Goal: Transaction & Acquisition: Purchase product/service

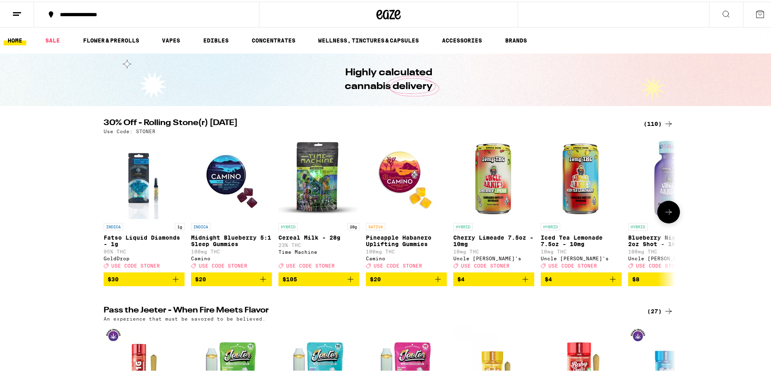
click at [664, 215] on icon at bounding box center [669, 211] width 10 height 10
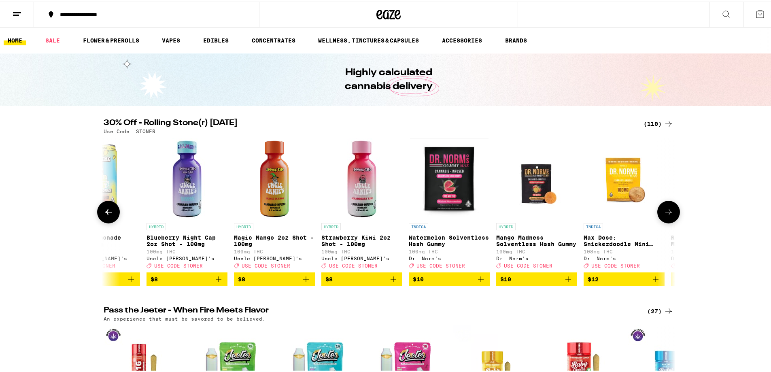
click at [664, 215] on icon at bounding box center [669, 211] width 10 height 10
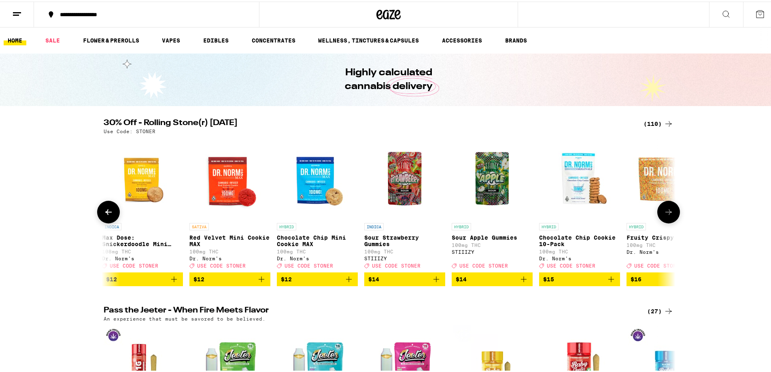
click at [664, 215] on icon at bounding box center [669, 211] width 10 height 10
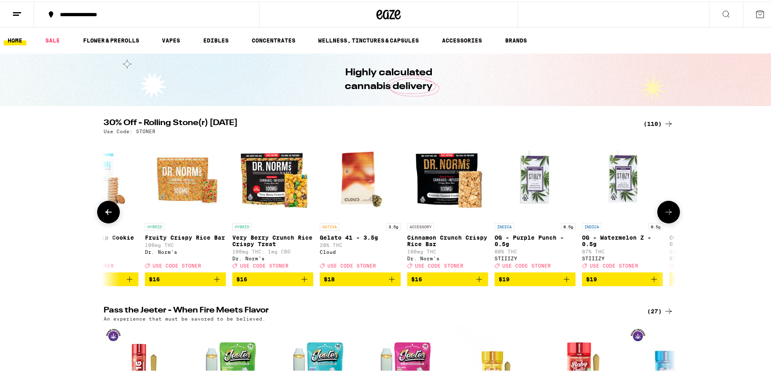
click at [664, 215] on icon at bounding box center [669, 211] width 10 height 10
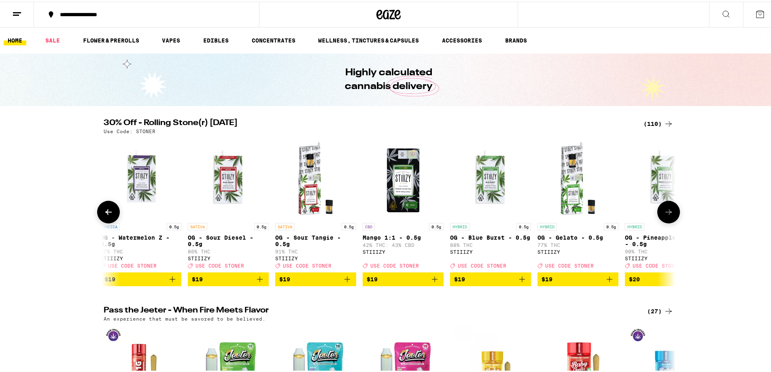
click at [664, 215] on icon at bounding box center [669, 211] width 10 height 10
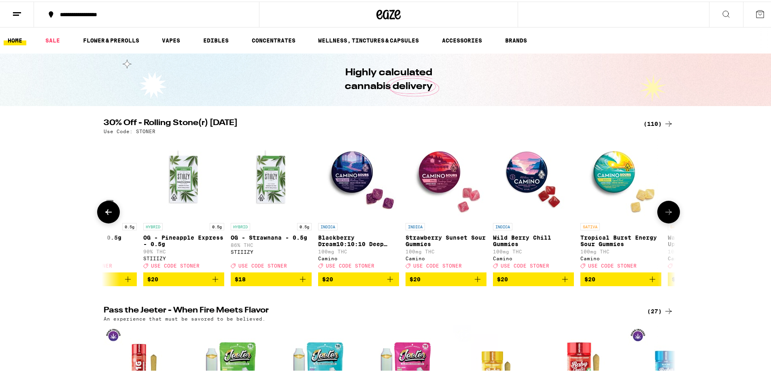
click at [664, 215] on icon at bounding box center [669, 211] width 10 height 10
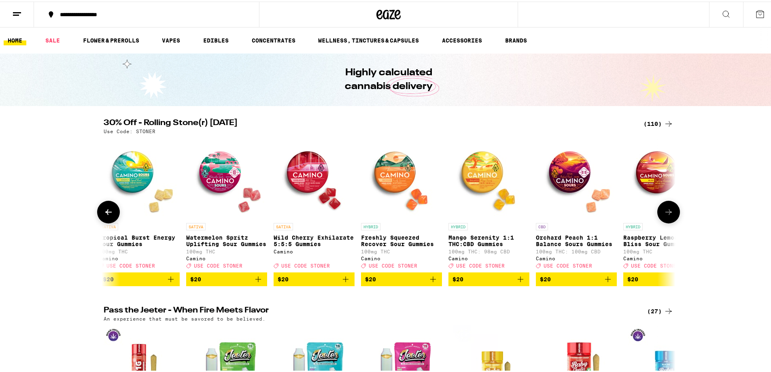
click at [664, 215] on icon at bounding box center [669, 211] width 10 height 10
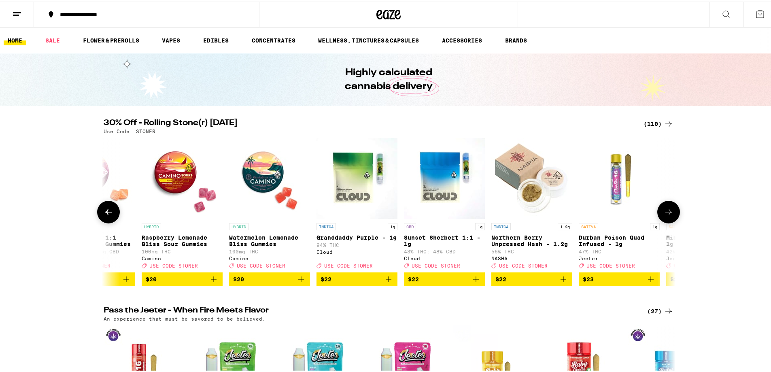
click at [664, 215] on icon at bounding box center [669, 211] width 10 height 10
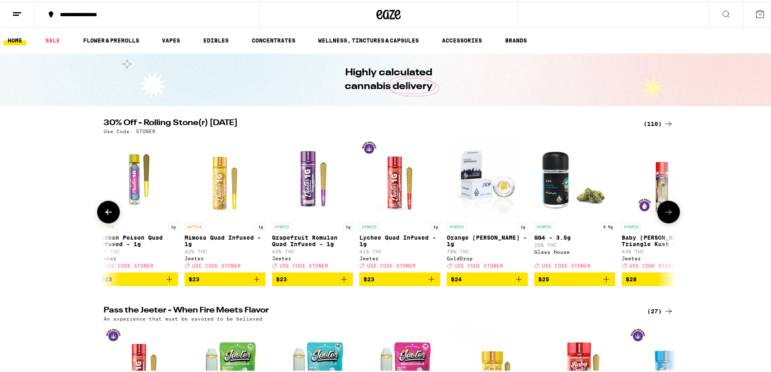
click at [664, 215] on icon at bounding box center [669, 211] width 10 height 10
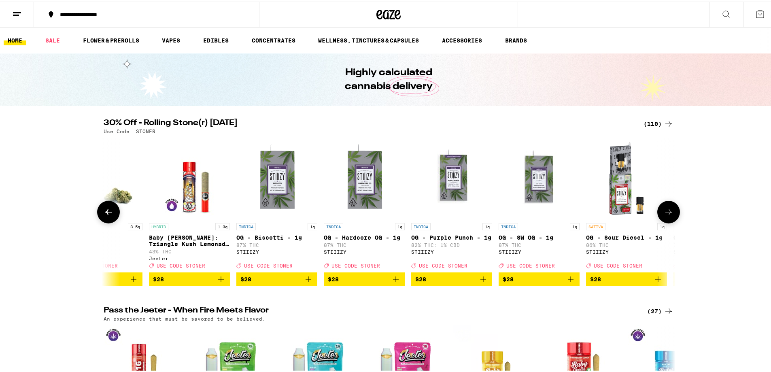
scroll to position [0, 4335]
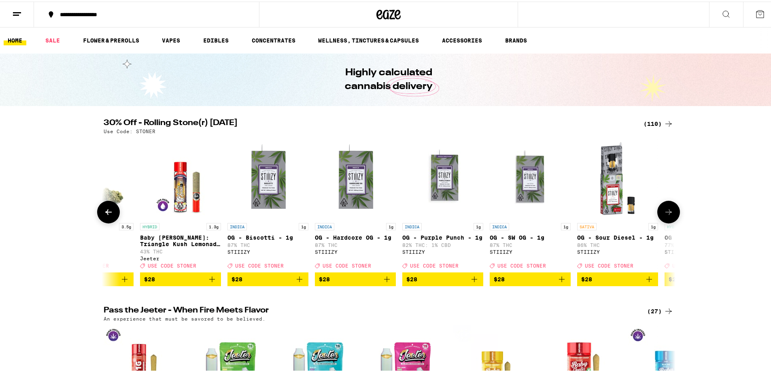
click at [116, 215] on button at bounding box center [108, 210] width 23 height 23
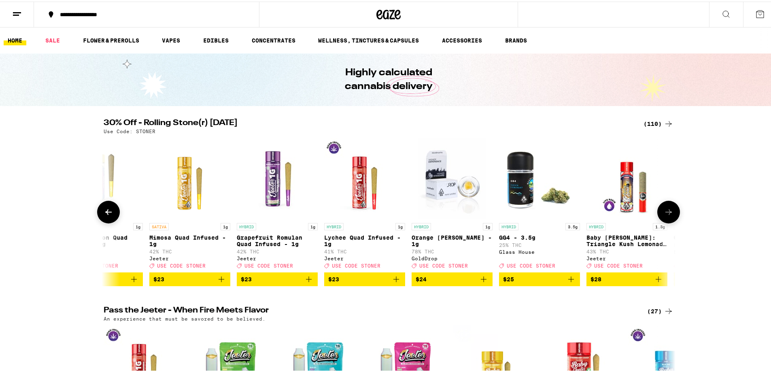
drag, startPoint x: 119, startPoint y: 208, endPoint x: 121, endPoint y: 190, distance: 17.9
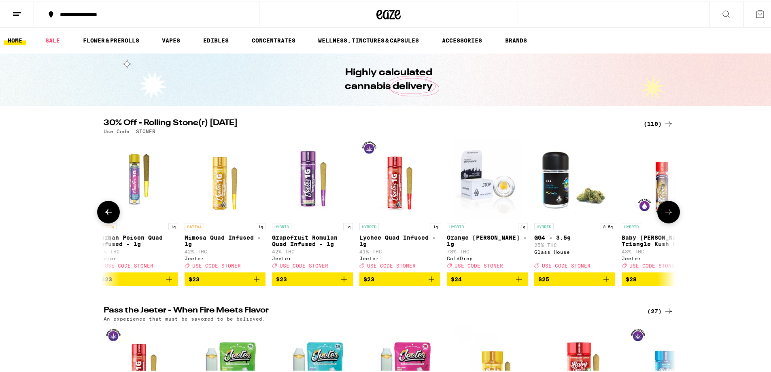
drag, startPoint x: 121, startPoint y: 190, endPoint x: 664, endPoint y: 217, distance: 543.4
click at [664, 215] on icon at bounding box center [669, 211] width 10 height 10
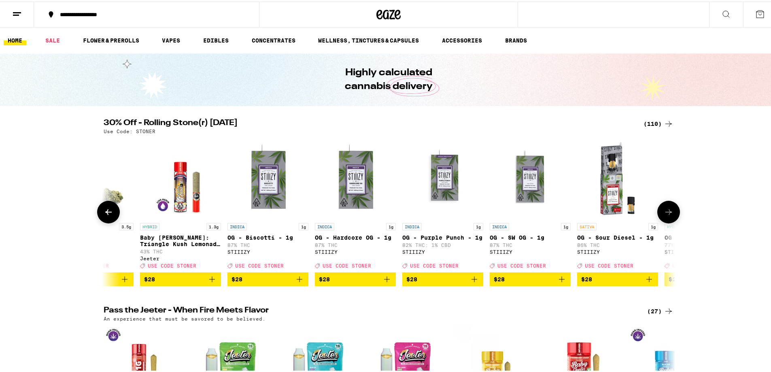
click at [664, 215] on icon at bounding box center [669, 211] width 10 height 10
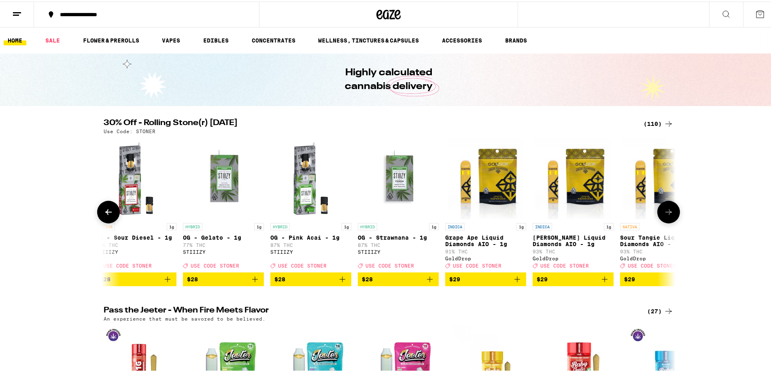
click at [664, 215] on icon at bounding box center [669, 211] width 10 height 10
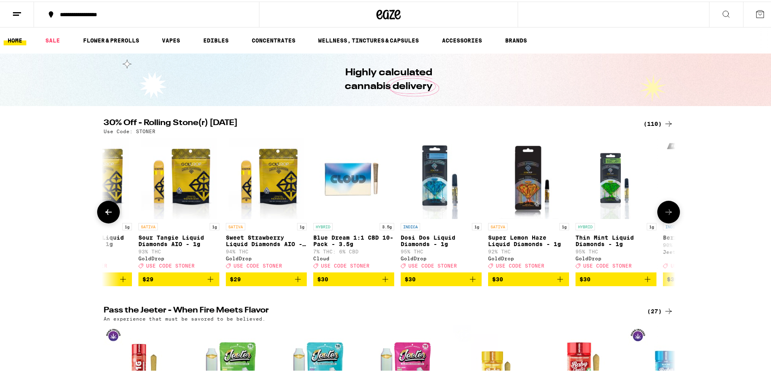
click at [664, 215] on icon at bounding box center [669, 211] width 10 height 10
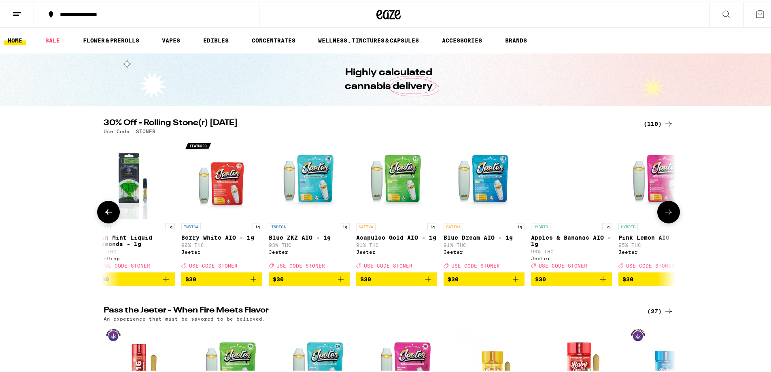
click at [664, 215] on icon at bounding box center [669, 211] width 10 height 10
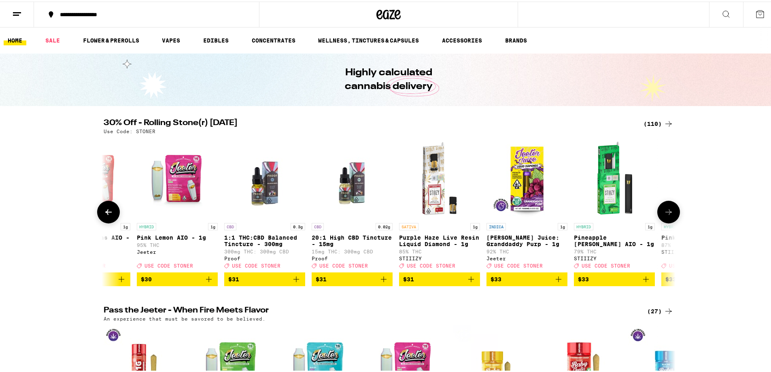
click at [664, 215] on icon at bounding box center [669, 211] width 10 height 10
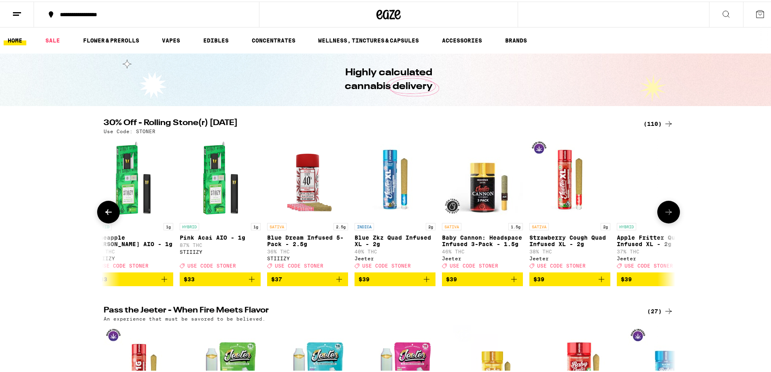
click at [664, 215] on icon at bounding box center [669, 211] width 10 height 10
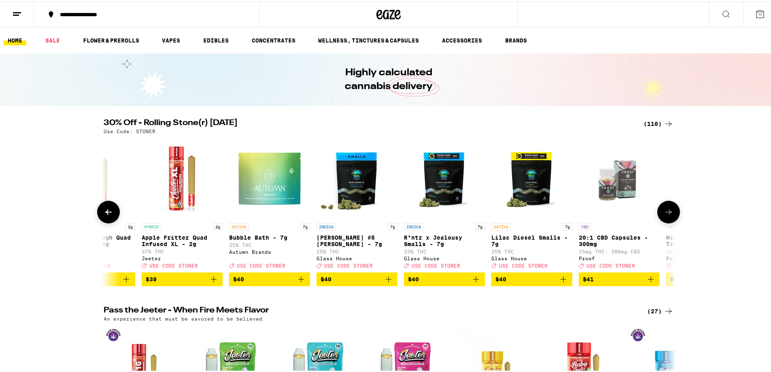
scroll to position [0, 7225]
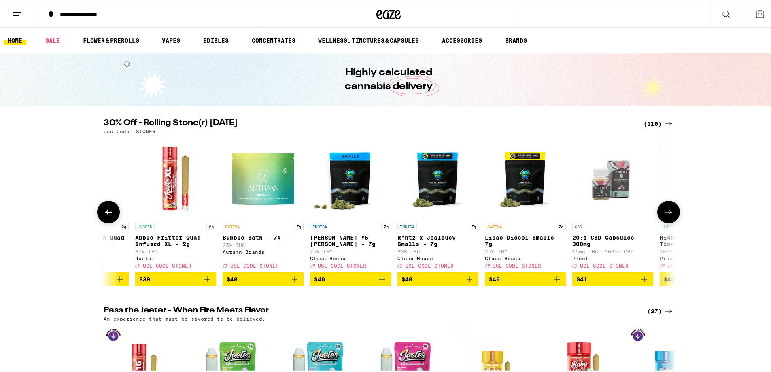
click at [664, 215] on icon at bounding box center [669, 211] width 10 height 10
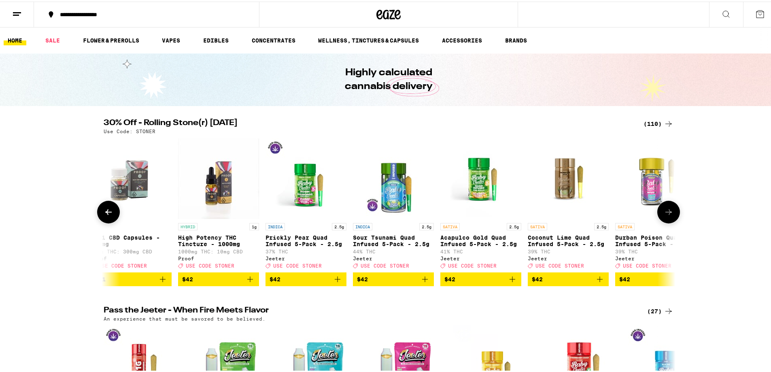
click at [664, 215] on icon at bounding box center [669, 211] width 10 height 10
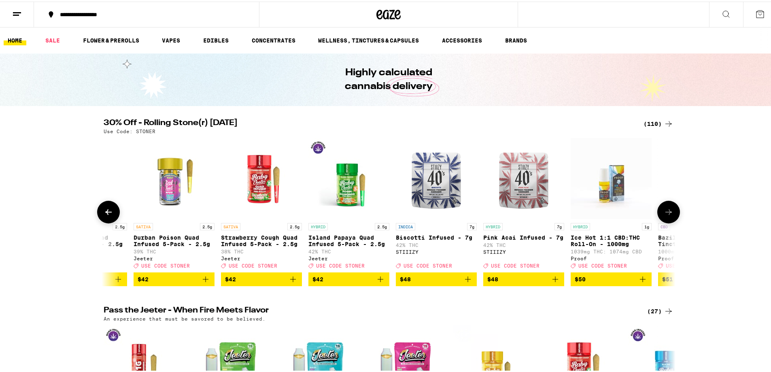
click at [664, 215] on icon at bounding box center [669, 211] width 10 height 10
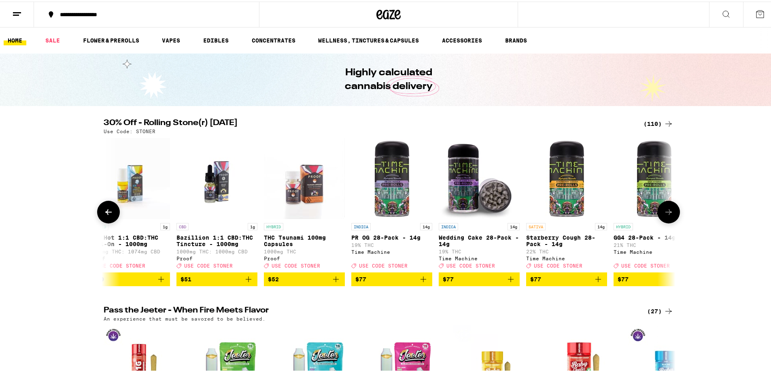
click at [664, 215] on icon at bounding box center [669, 211] width 10 height 10
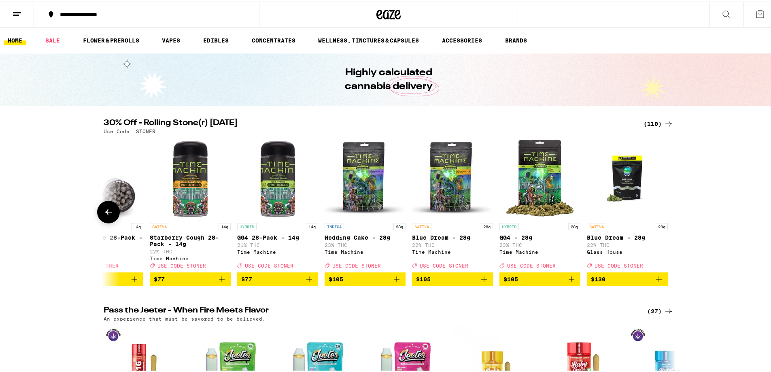
scroll to position [0, 9047]
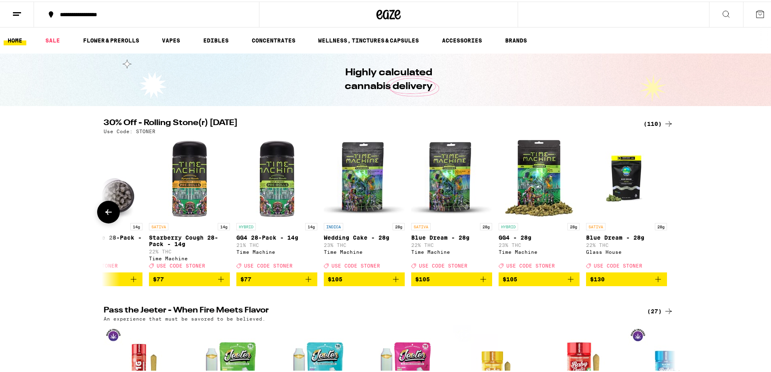
click at [664, 217] on div at bounding box center [668, 210] width 23 height 23
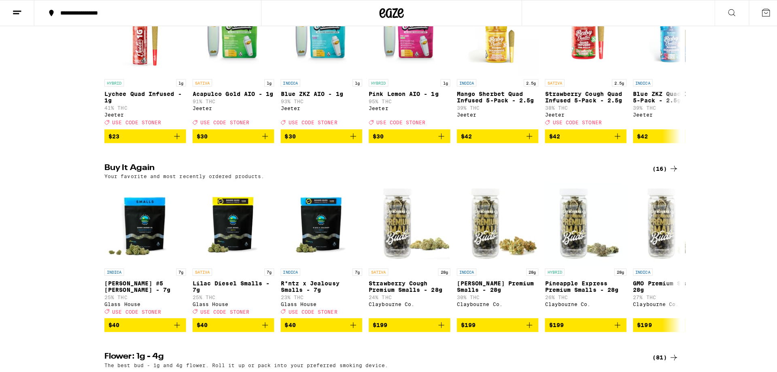
scroll to position [445, 0]
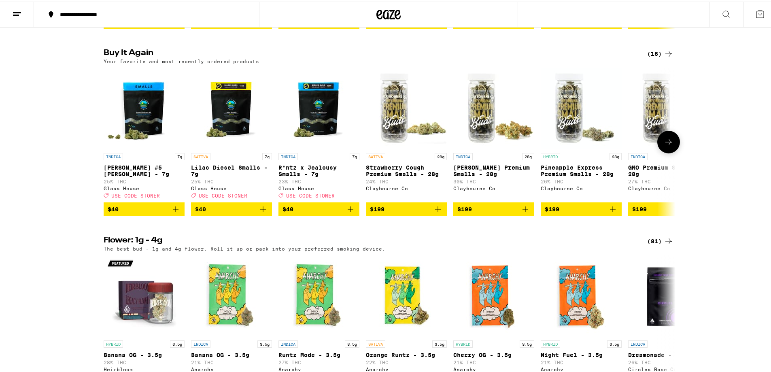
click at [134, 197] on span "USE CODE STONER" at bounding box center [135, 193] width 49 height 5
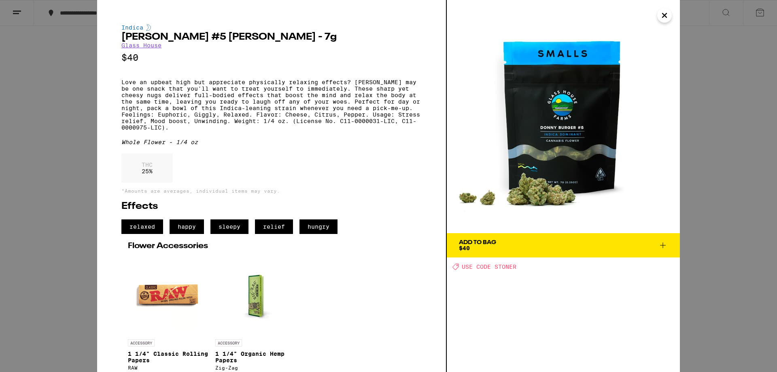
drag, startPoint x: 138, startPoint y: 212, endPoint x: 291, endPoint y: 29, distance: 238.0
click at [291, 29] on div "Indica" at bounding box center [271, 27] width 300 height 6
click at [132, 46] on link "Glass House" at bounding box center [141, 45] width 40 height 6
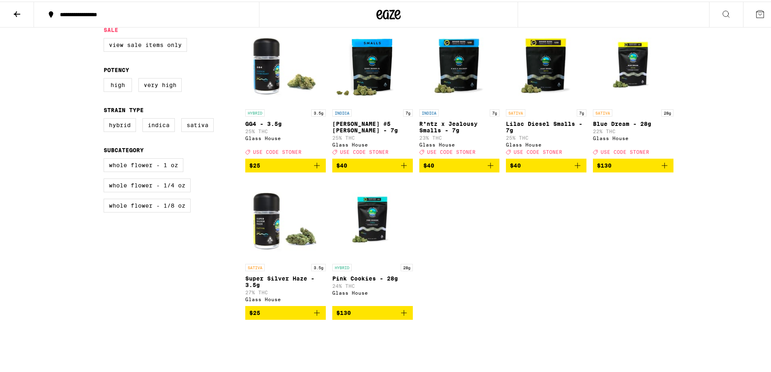
scroll to position [243, 0]
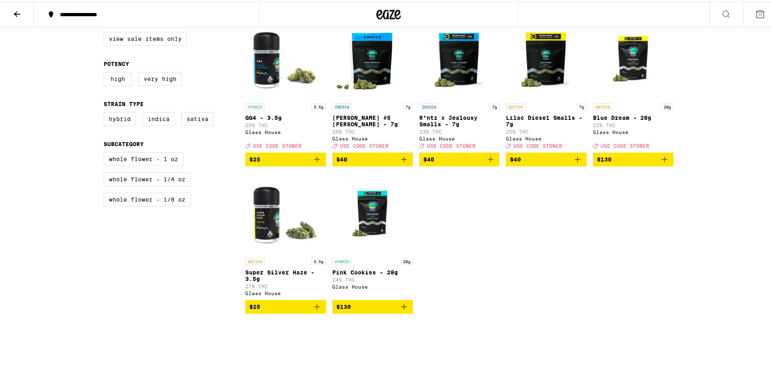
click at [399, 163] on icon "Add to bag" at bounding box center [404, 158] width 10 height 10
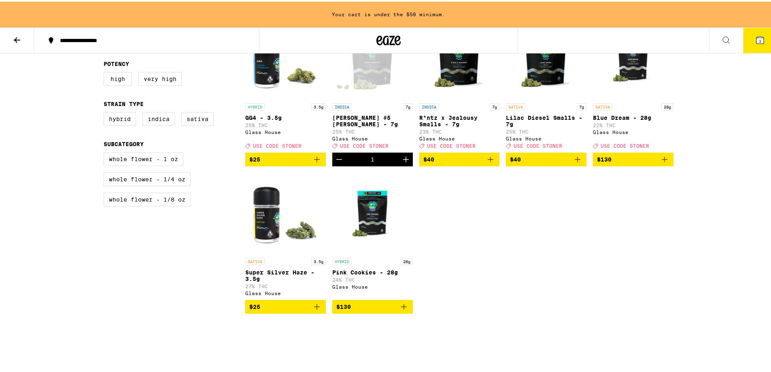
click at [573, 162] on icon "Add to bag" at bounding box center [578, 158] width 10 height 10
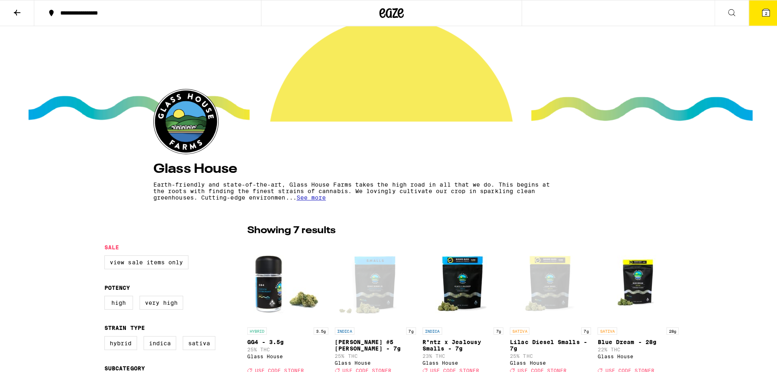
scroll to position [0, 0]
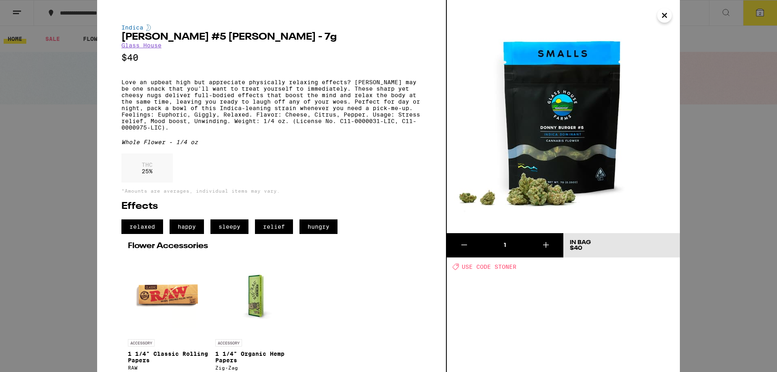
click at [669, 12] on icon "Close" at bounding box center [665, 15] width 10 height 12
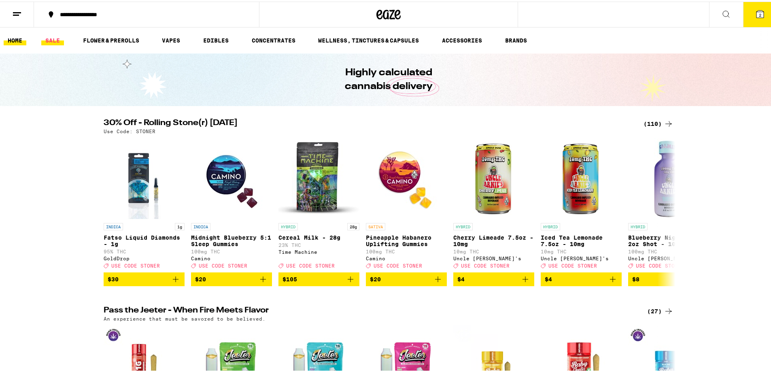
click at [50, 37] on link "SALE" at bounding box center [52, 39] width 23 height 10
